Goal: Task Accomplishment & Management: Manage account settings

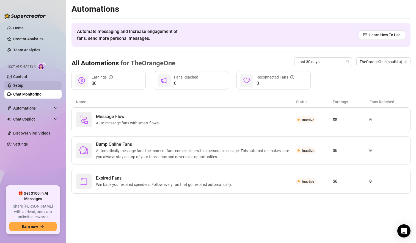
click at [23, 87] on link "Setup" at bounding box center [18, 85] width 10 height 4
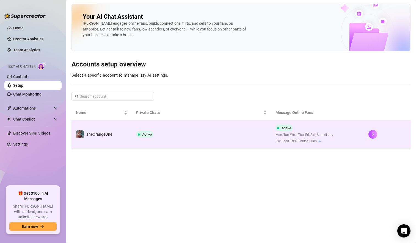
click at [226, 131] on td "Active" at bounding box center [201, 134] width 139 height 28
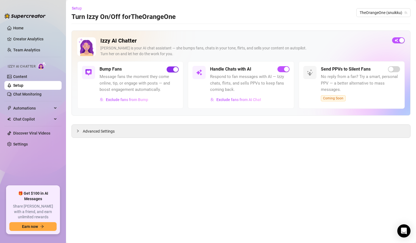
click at [168, 69] on span "button" at bounding box center [173, 70] width 12 height 6
click at [96, 132] on span "Advanced Settings" at bounding box center [99, 131] width 32 height 6
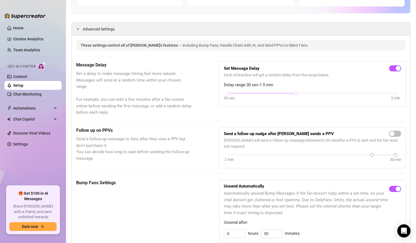
scroll to position [133, 0]
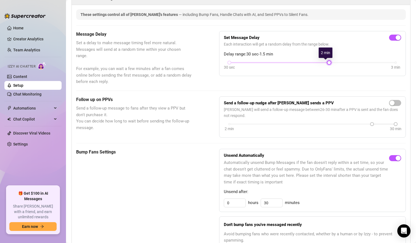
drag, startPoint x: 292, startPoint y: 62, endPoint x: 317, endPoint y: 58, distance: 24.8
click at [317, 58] on div "Set Message Delay Each interaction will get a random delay from the range below…" at bounding box center [312, 54] width 177 height 36
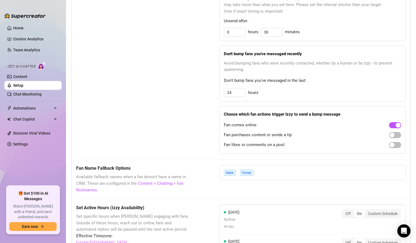
scroll to position [305, 0]
click at [264, 174] on div "babe honey" at bounding box center [312, 172] width 187 height 15
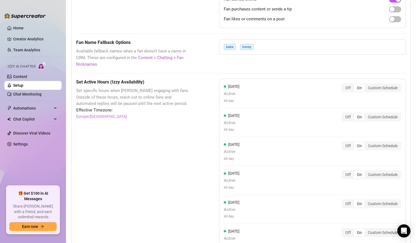
scroll to position [437, 0]
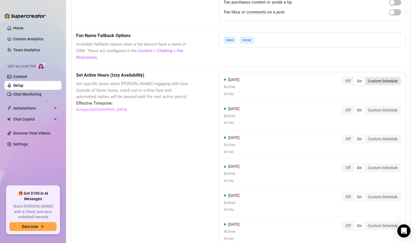
click at [386, 81] on div "Custom Schedule" at bounding box center [383, 81] width 36 height 8
click at [366, 78] on input "Custom Schedule" at bounding box center [366, 78] width 0 height 0
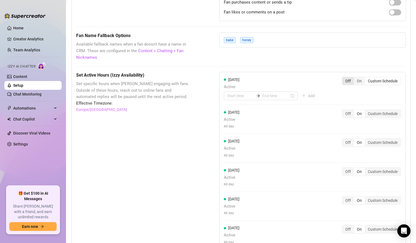
click at [343, 81] on div "Off" at bounding box center [348, 81] width 12 height 8
click at [344, 78] on input "Off" at bounding box center [344, 78] width 0 height 0
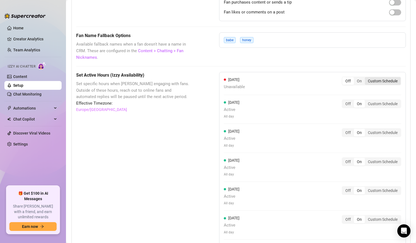
click at [377, 82] on div "Custom Schedule" at bounding box center [383, 81] width 36 height 8
click at [366, 78] on input "Custom Schedule" at bounding box center [366, 78] width 0 height 0
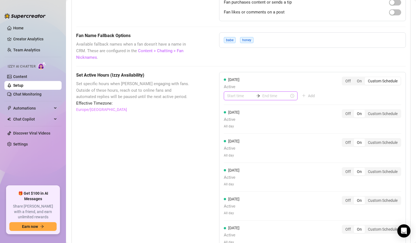
click at [235, 96] on input at bounding box center [240, 96] width 27 height 6
type input "07:00"
click at [232, 163] on div "07" at bounding box center [229, 165] width 13 height 8
type input "07:00"
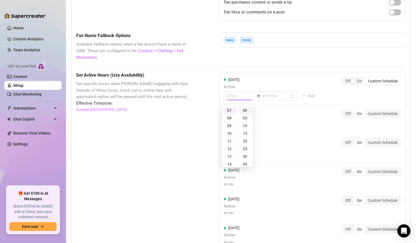
click at [245, 109] on div "00" at bounding box center [245, 111] width 13 height 8
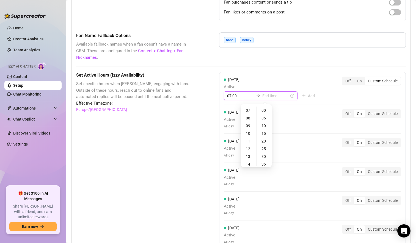
click at [270, 95] on input at bounding box center [275, 96] width 27 height 6
type input "07:00"
type input "12:00"
type input "23:00"
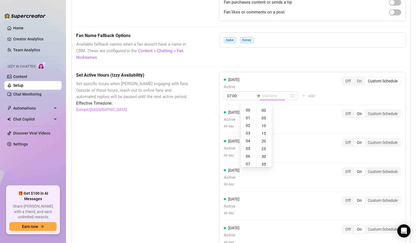
scroll to position [0, 0]
type input "07:05"
click at [248, 126] on div "02" at bounding box center [248, 126] width 13 height 8
type input "02:55"
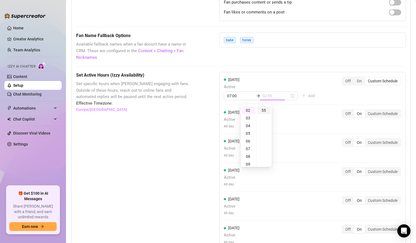
click at [263, 110] on div "55" at bounding box center [264, 111] width 13 height 8
click at [264, 110] on div "55" at bounding box center [264, 111] width 13 height 8
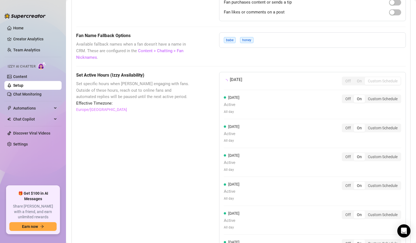
click at [300, 83] on div "[DATE] Off On Custom Schedule" at bounding box center [312, 81] width 177 height 9
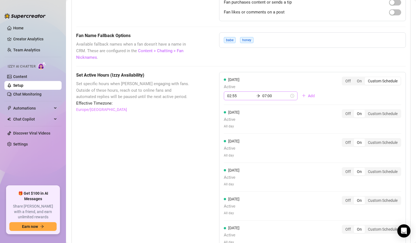
click at [256, 95] on icon "arrow-right" at bounding box center [258, 96] width 4 height 4
click at [345, 79] on div "Off" at bounding box center [348, 81] width 12 height 8
click at [344, 78] on input "Off" at bounding box center [344, 78] width 0 height 0
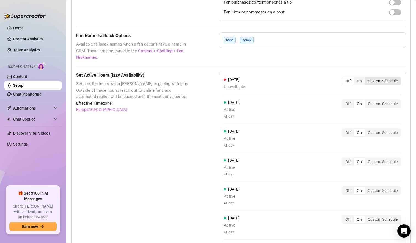
click at [377, 82] on div "Custom Schedule" at bounding box center [383, 81] width 36 height 8
click at [366, 78] on input "Custom Schedule" at bounding box center [366, 78] width 0 height 0
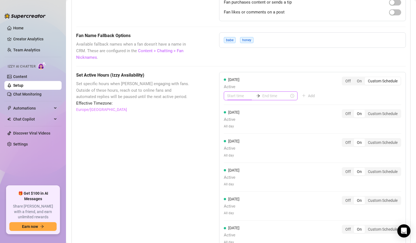
click at [233, 96] on input at bounding box center [240, 96] width 27 height 6
click at [229, 157] on div "06" at bounding box center [229, 157] width 13 height 8
type input "06:55"
click at [245, 109] on div "55" at bounding box center [245, 111] width 13 height 8
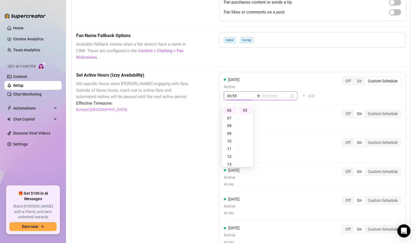
click at [271, 97] on input at bounding box center [275, 96] width 27 height 6
type input "06:55"
type input "10:55"
type input "23:55"
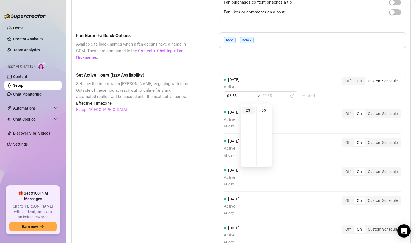
click at [249, 109] on div "23" at bounding box center [248, 111] width 13 height 8
click at [265, 110] on div "55" at bounding box center [264, 111] width 13 height 8
click at [292, 81] on div "[DATE] Active 06:55 23:55 Add Off On Custom Schedule" at bounding box center [312, 89] width 177 height 24
click at [308, 97] on span "Add" at bounding box center [311, 96] width 7 height 4
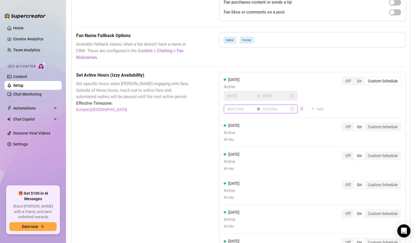
click at [233, 111] on input at bounding box center [240, 109] width 27 height 6
type input "11:00"
click at [230, 123] on div "23" at bounding box center [229, 124] width 13 height 8
type input "23:55"
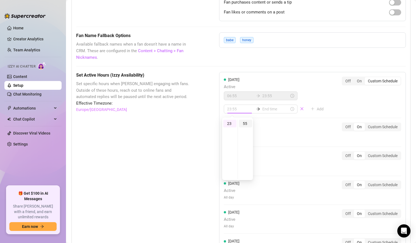
click at [245, 123] on div "55" at bounding box center [245, 124] width 13 height 8
click at [267, 111] on input at bounding box center [275, 109] width 27 height 6
type input "23:55"
type input "02:55"
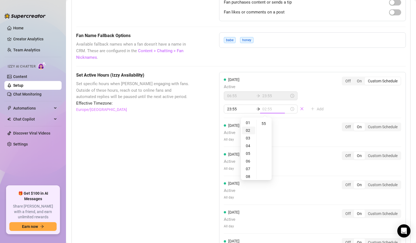
click at [246, 128] on div "02" at bounding box center [248, 131] width 13 height 8
type input "02:55"
click at [266, 124] on div "55" at bounding box center [264, 124] width 13 height 8
click at [263, 123] on div "55" at bounding box center [264, 124] width 13 height 8
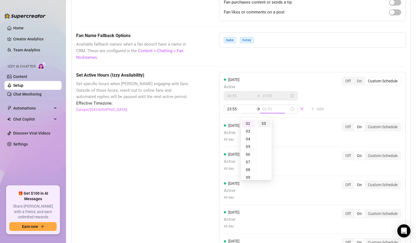
click at [263, 123] on div "55" at bounding box center [264, 124] width 13 height 8
type input "02:55"
type input "23:55"
click at [317, 89] on span "Active" at bounding box center [276, 87] width 104 height 7
click at [403, 226] on div "Open Intercom Messenger" at bounding box center [404, 231] width 15 height 15
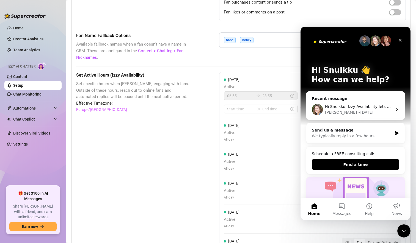
scroll to position [0, 0]
click at [204, 128] on div "Set Active Hours (Izzy Availability) Set specific hours when Izzy engaging with…" at bounding box center [241, 204] width 330 height 264
click at [300, 110] on icon "close" at bounding box center [302, 109] width 4 height 4
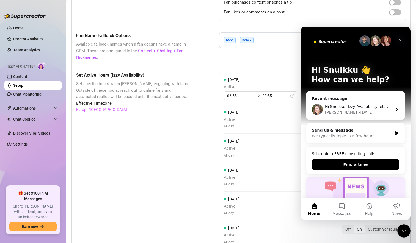
click at [402, 40] on icon "Close" at bounding box center [400, 40] width 4 height 4
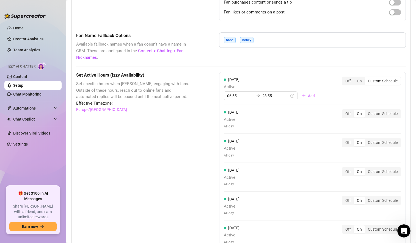
click at [20, 85] on link "Setup" at bounding box center [18, 85] width 10 height 4
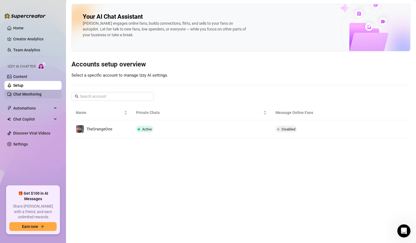
click at [34, 93] on link "Chat Monitoring" at bounding box center [27, 94] width 28 height 4
